Goal: Task Accomplishment & Management: Use online tool/utility

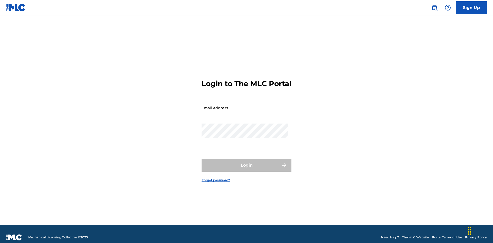
scroll to position [7, 0]
click at [245, 106] on input "Email Address" at bounding box center [245, 108] width 87 height 15
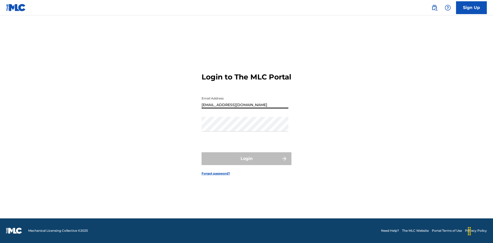
type input "[EMAIL_ADDRESS][DOMAIN_NAME]"
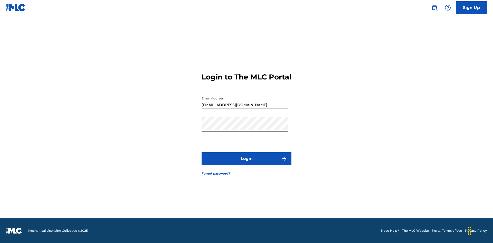
click at [246, 163] on button "Login" at bounding box center [247, 158] width 90 height 13
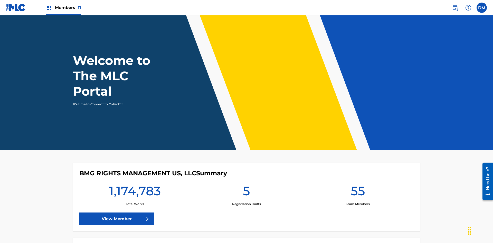
click at [63, 7] on span "Members 11" at bounding box center [68, 8] width 26 height 6
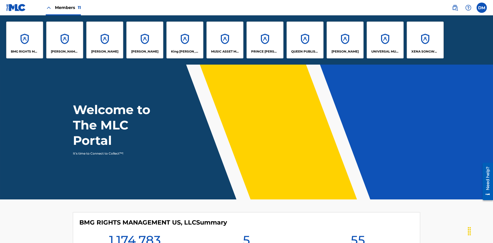
click at [185, 52] on p "King [PERSON_NAME]" at bounding box center [185, 51] width 28 height 5
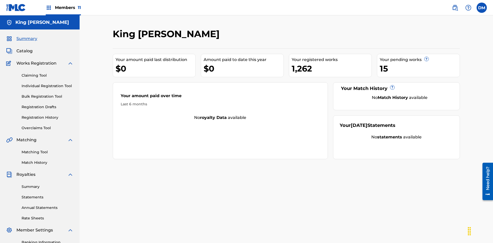
click at [47, 94] on link "Bulk Registration Tool" at bounding box center [48, 96] width 52 height 5
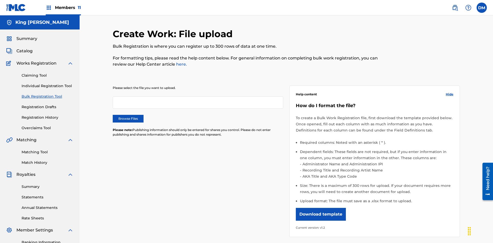
scroll to position [0, 113]
